Goal: Task Accomplishment & Management: Manage account settings

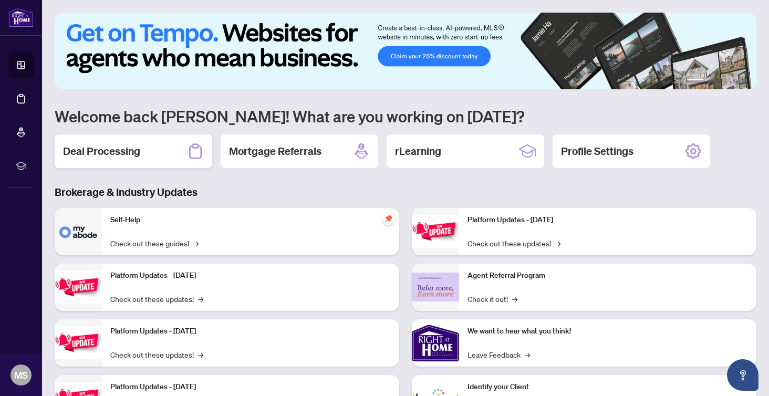
click at [134, 150] on h2 "Deal Processing" at bounding box center [101, 151] width 77 height 15
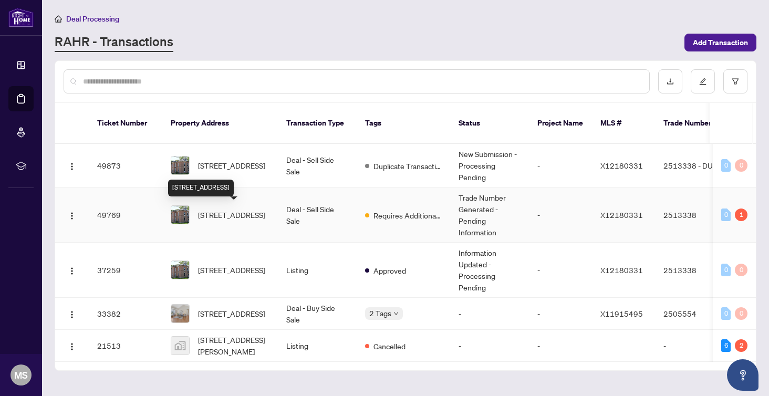
click at [221, 210] on span "[STREET_ADDRESS]" at bounding box center [231, 215] width 67 height 12
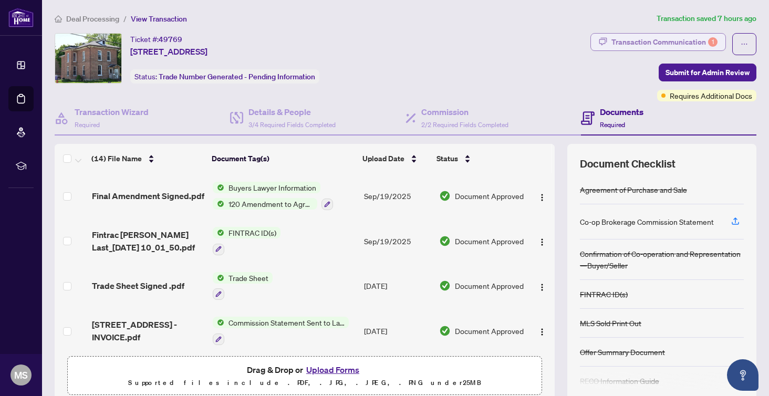
click at [670, 39] on div "Transaction Communication 1" at bounding box center [664, 42] width 106 height 17
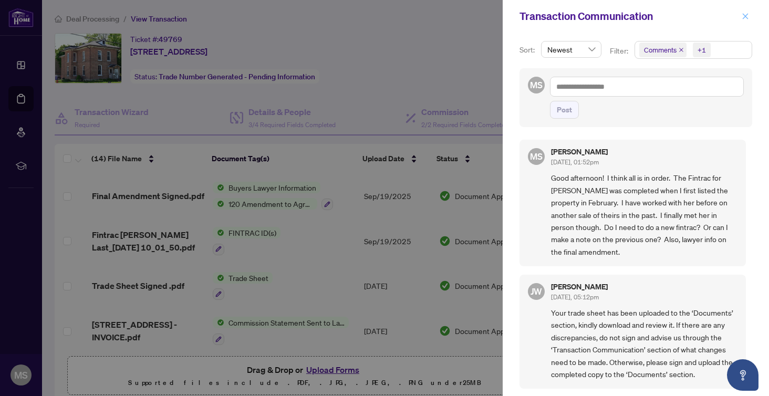
click at [746, 14] on icon "close" at bounding box center [745, 16] width 7 height 7
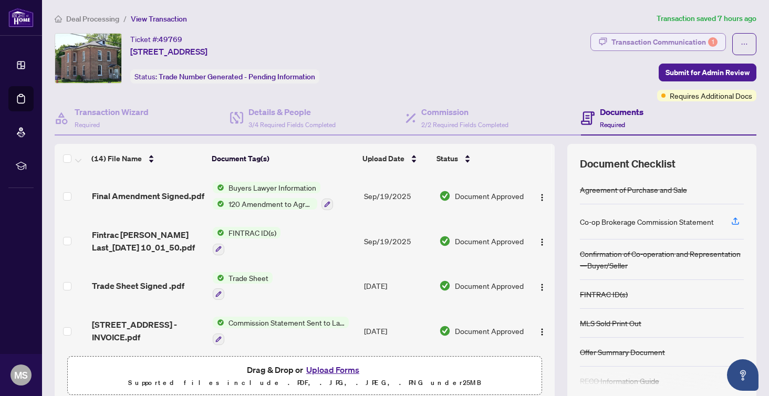
click at [659, 40] on div "Transaction Communication 1" at bounding box center [664, 42] width 106 height 17
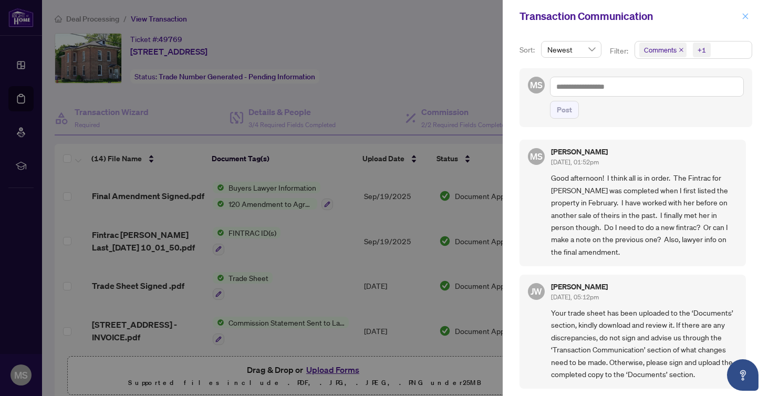
click at [745, 16] on icon "close" at bounding box center [746, 16] width 6 height 6
